Goal: Task Accomplishment & Management: Manage account settings

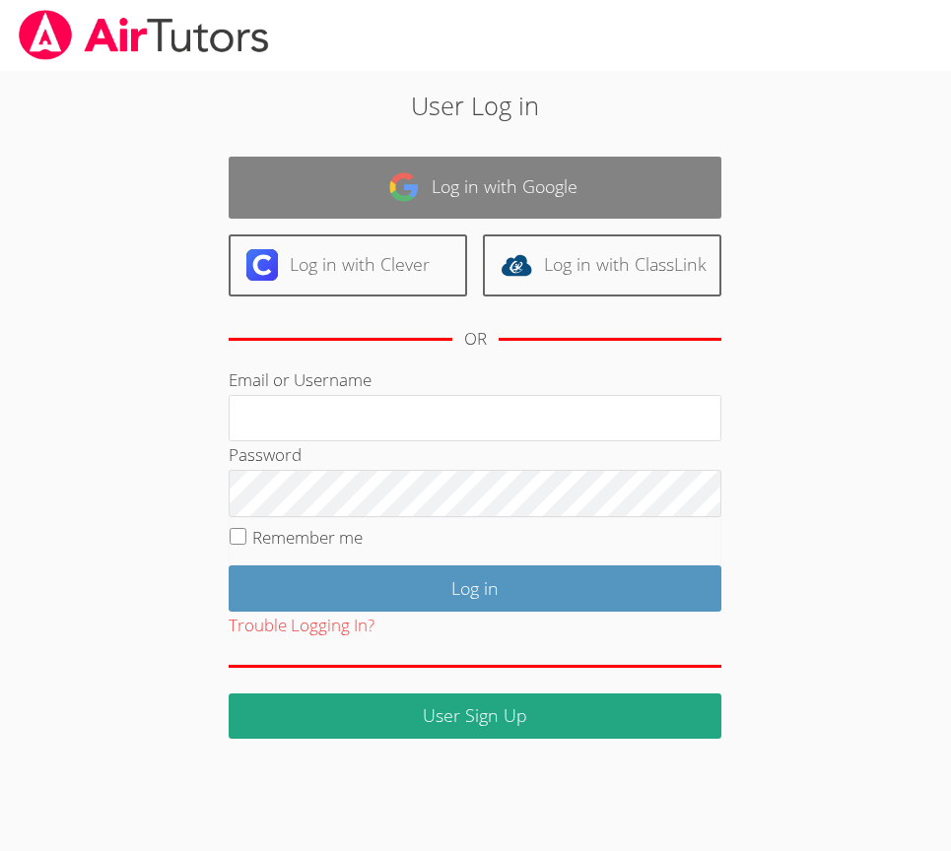
click at [548, 195] on link "Log in with Google" at bounding box center [475, 188] width 493 height 62
